Goal: Information Seeking & Learning: Check status

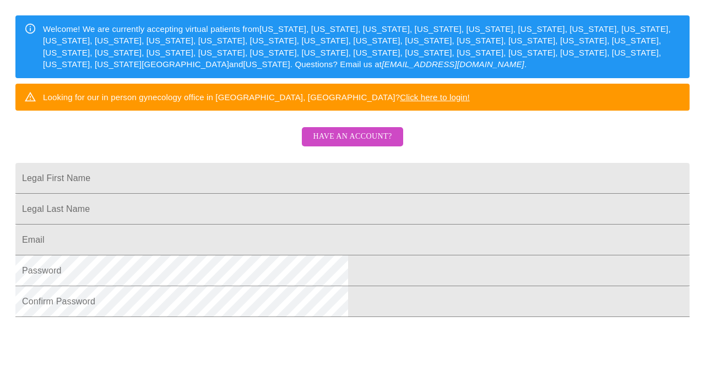
scroll to position [175, 0]
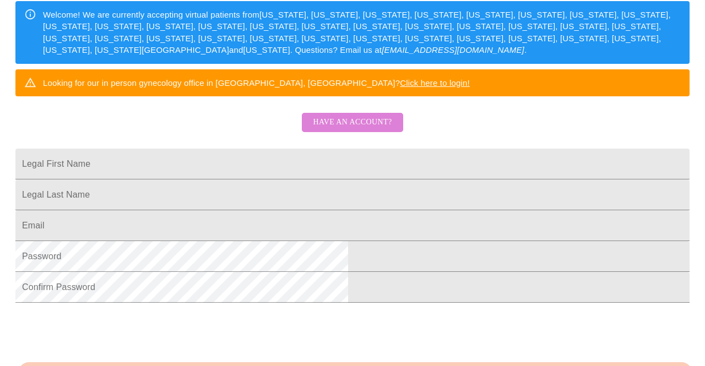
click at [361, 129] on span "Have an account?" at bounding box center [352, 123] width 79 height 14
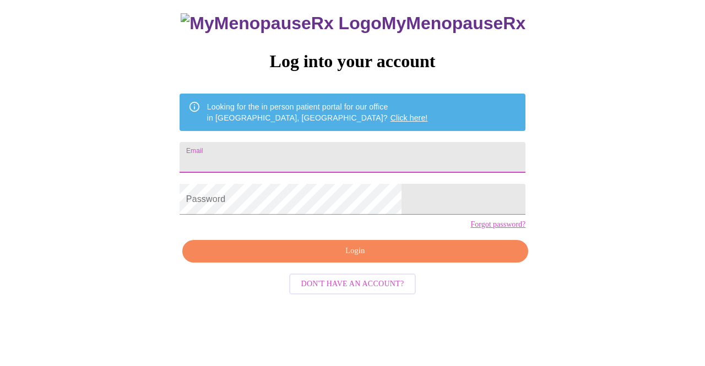
scroll to position [35, 0]
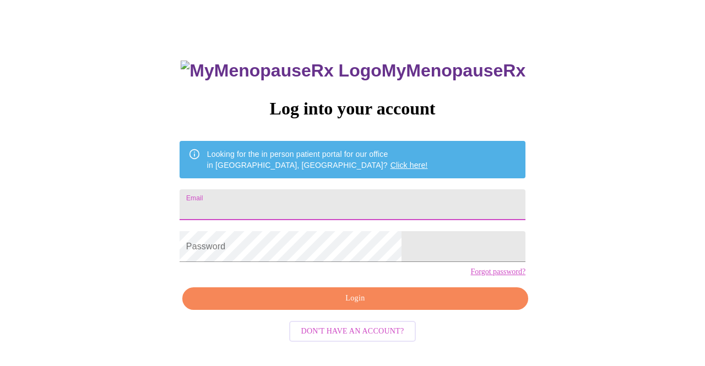
type input "[PERSON_NAME][EMAIL_ADDRESS][PERSON_NAME][DOMAIN_NAME]"
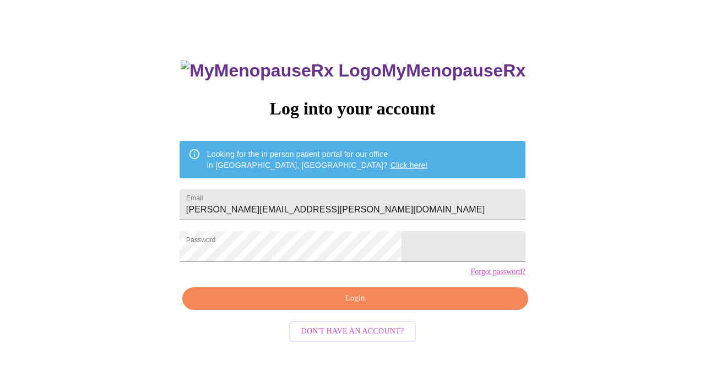
click at [337, 329] on div "MyMenopauseRx Log into your account Looking for the in person patient portal fo…" at bounding box center [353, 226] width 368 height 366
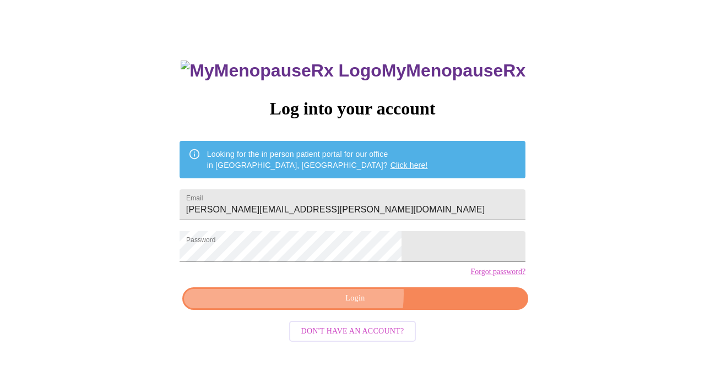
click at [338, 306] on span "Login" at bounding box center [355, 299] width 321 height 14
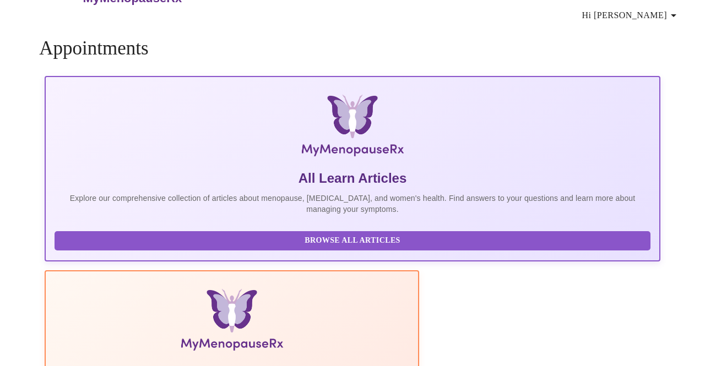
scroll to position [8, 0]
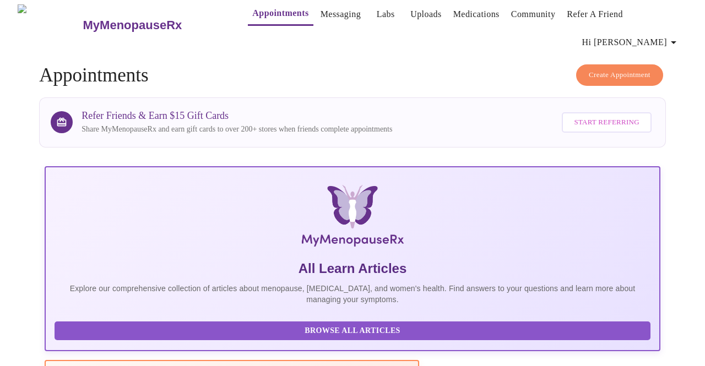
click at [377, 12] on link "Labs" at bounding box center [386, 14] width 18 height 15
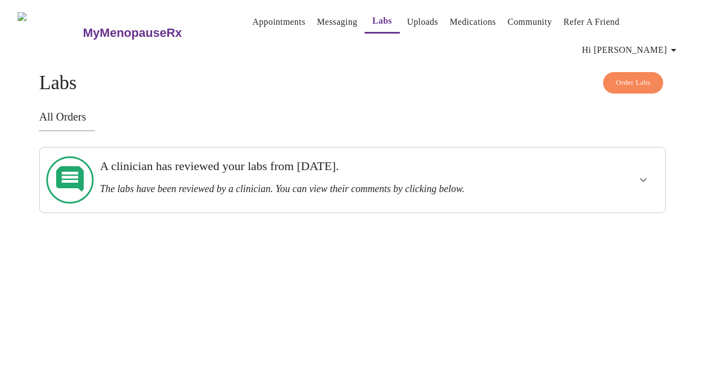
click at [646, 174] on icon "show more" at bounding box center [643, 180] width 13 height 13
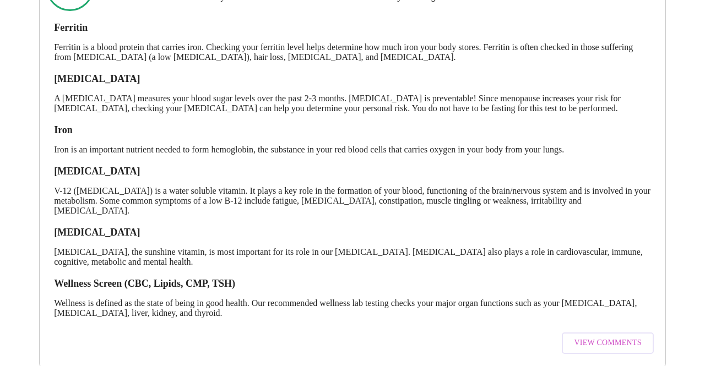
scroll to position [192, 0]
click at [629, 337] on span "View Comments" at bounding box center [607, 344] width 67 height 14
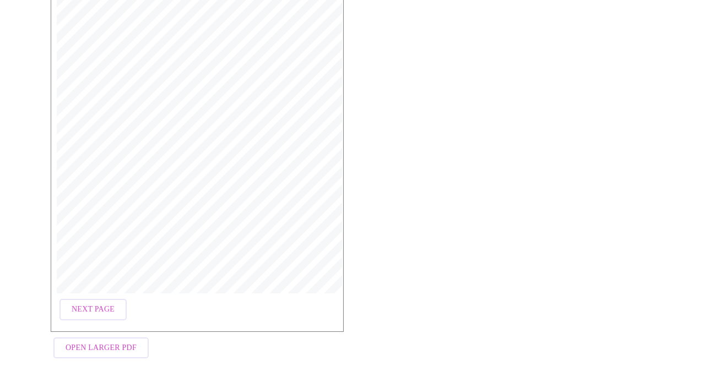
scroll to position [199, 0]
click at [89, 342] on span "Open Larger PDF" at bounding box center [101, 349] width 71 height 14
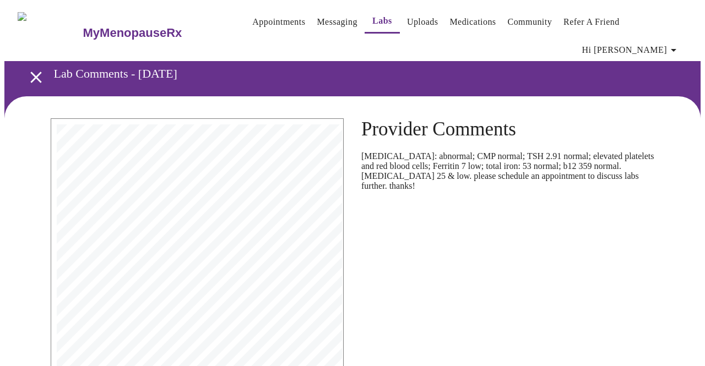
scroll to position [0, 0]
click at [168, 244] on span "[PERSON_NAME] et al. J. of Clin. Lipidol. 2015;9:129-169." at bounding box center [156, 247] width 188 height 6
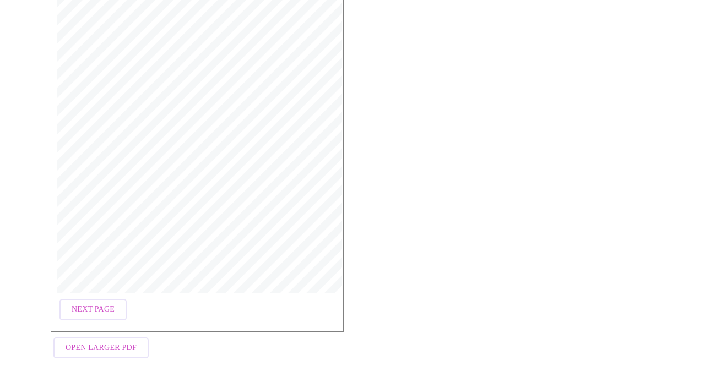
scroll to position [199, 0]
click at [85, 342] on span "Open Larger PDF" at bounding box center [101, 349] width 71 height 14
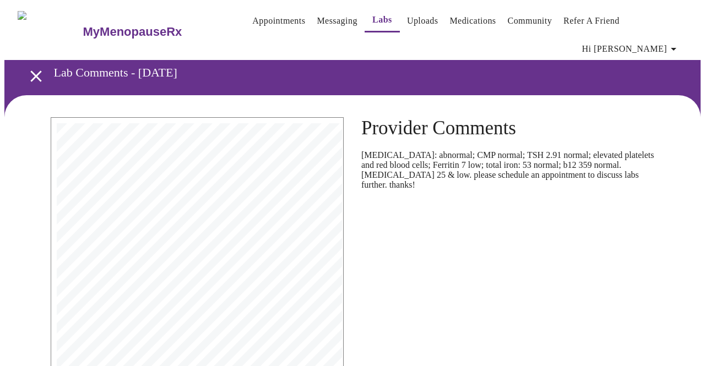
scroll to position [3, 0]
